Goal: Information Seeking & Learning: Compare options

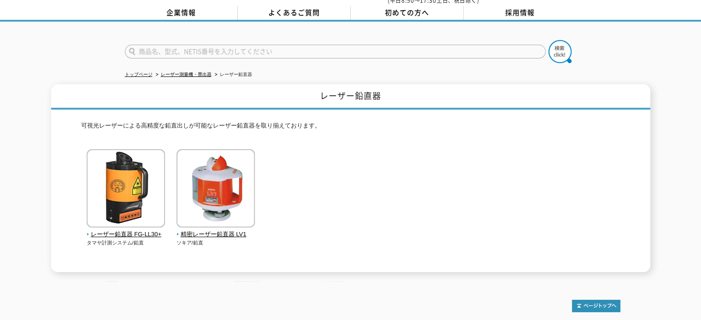
scroll to position [114, 0]
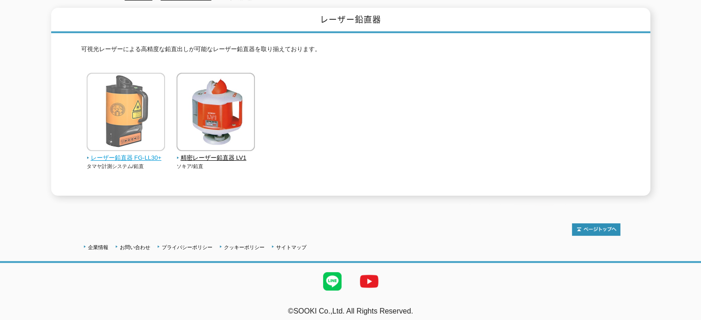
click at [107, 127] on img at bounding box center [126, 113] width 78 height 81
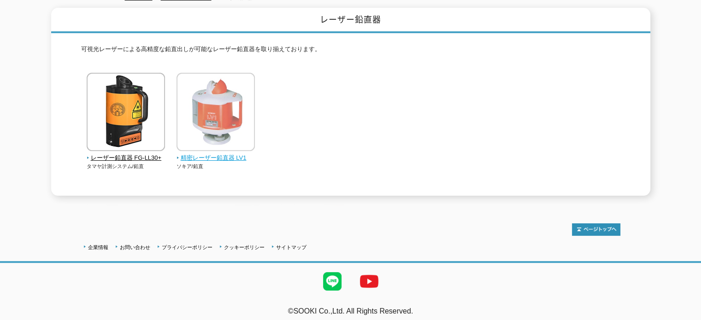
click at [231, 134] on img at bounding box center [216, 113] width 78 height 81
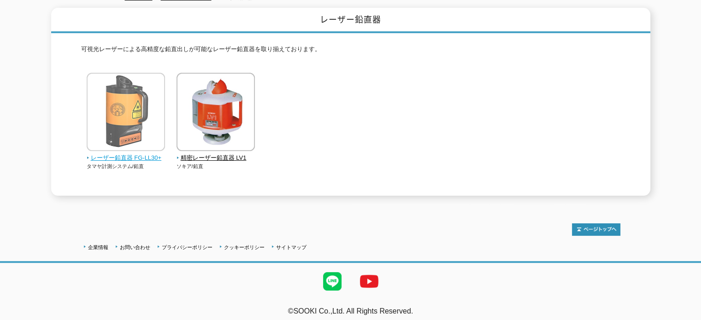
click at [128, 103] on img at bounding box center [126, 113] width 78 height 81
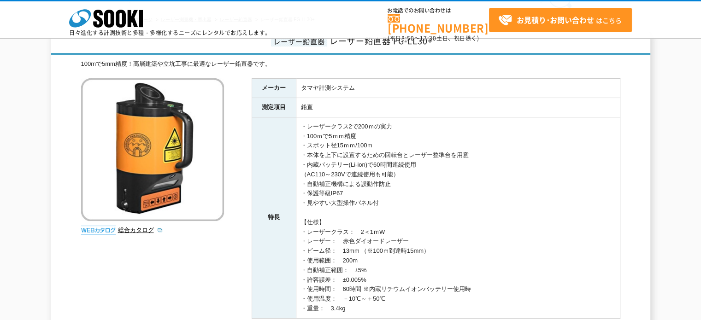
scroll to position [46, 0]
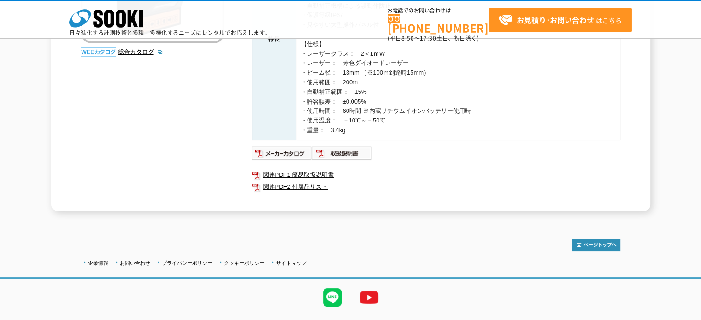
scroll to position [250, 0]
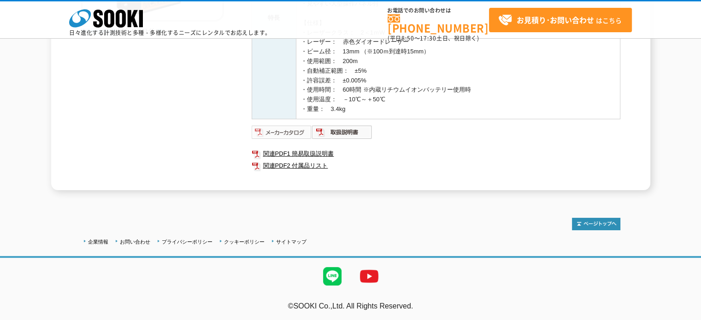
click at [297, 132] on img at bounding box center [282, 132] width 60 height 15
